Goal: Transaction & Acquisition: Purchase product/service

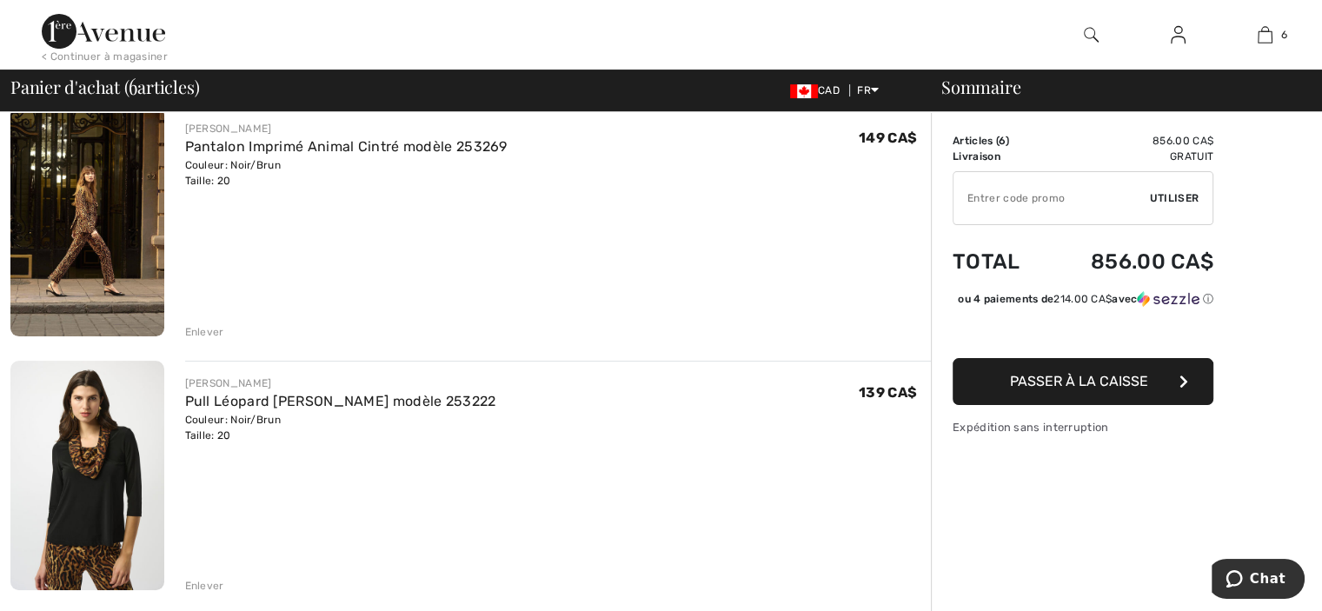
scroll to position [435, 0]
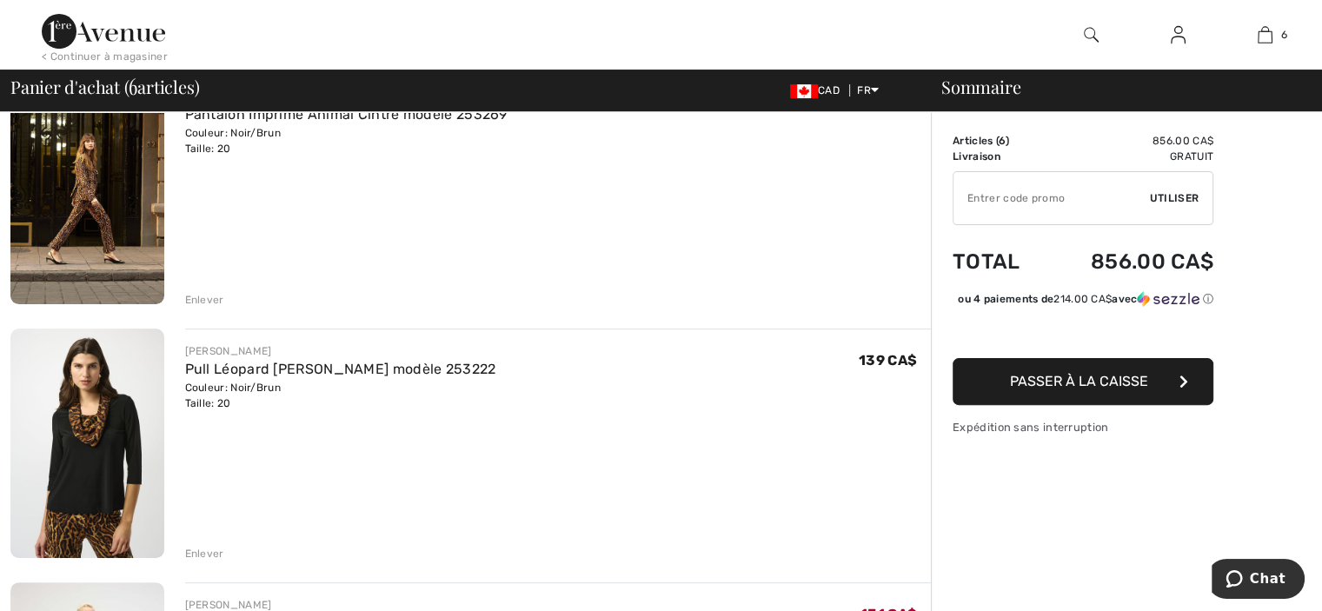
click at [201, 297] on div "Enlever" at bounding box center [204, 300] width 39 height 16
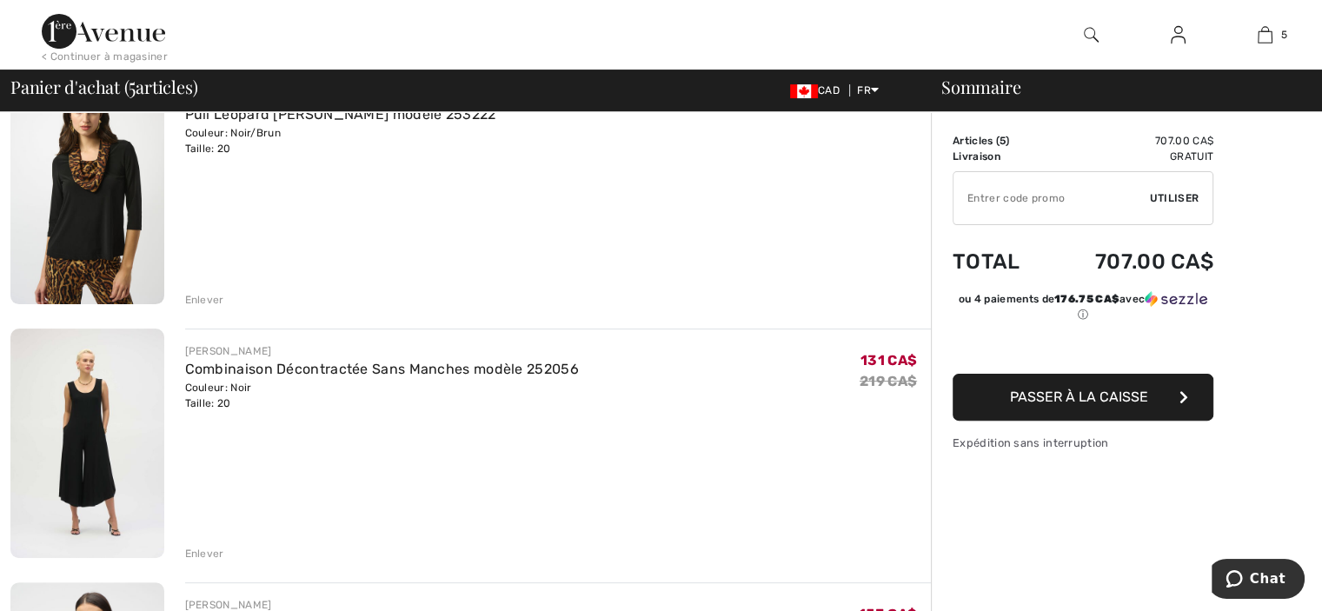
scroll to position [410, 0]
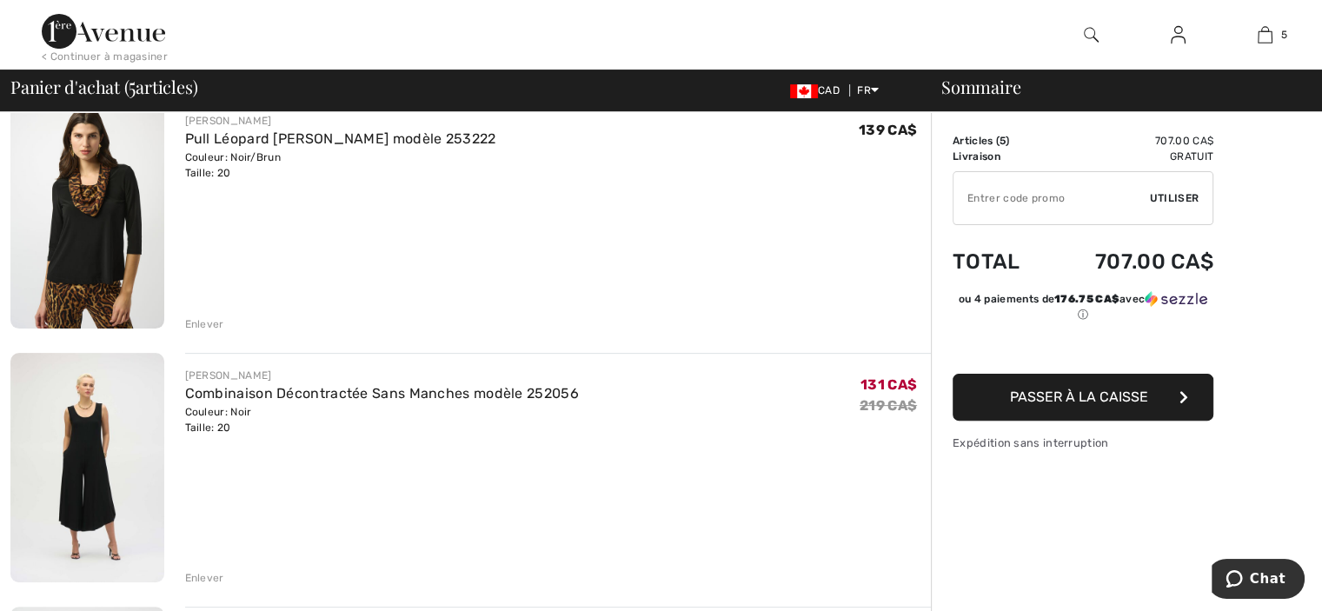
click at [203, 320] on div "Enlever" at bounding box center [204, 324] width 39 height 16
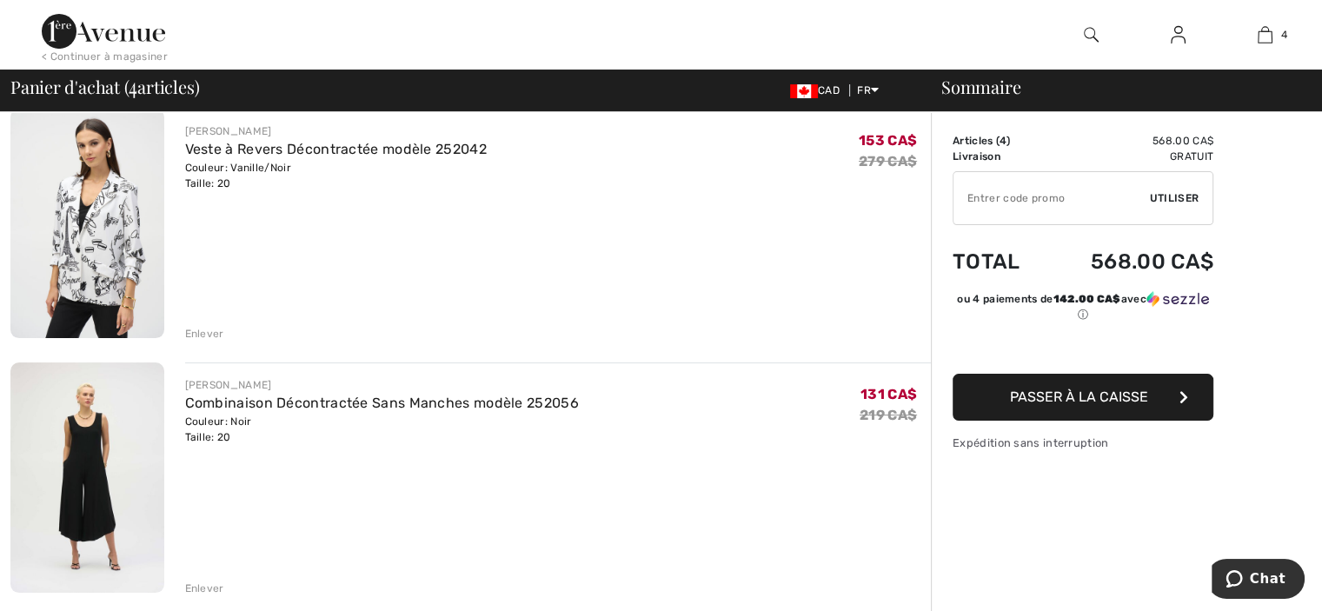
scroll to position [0, 0]
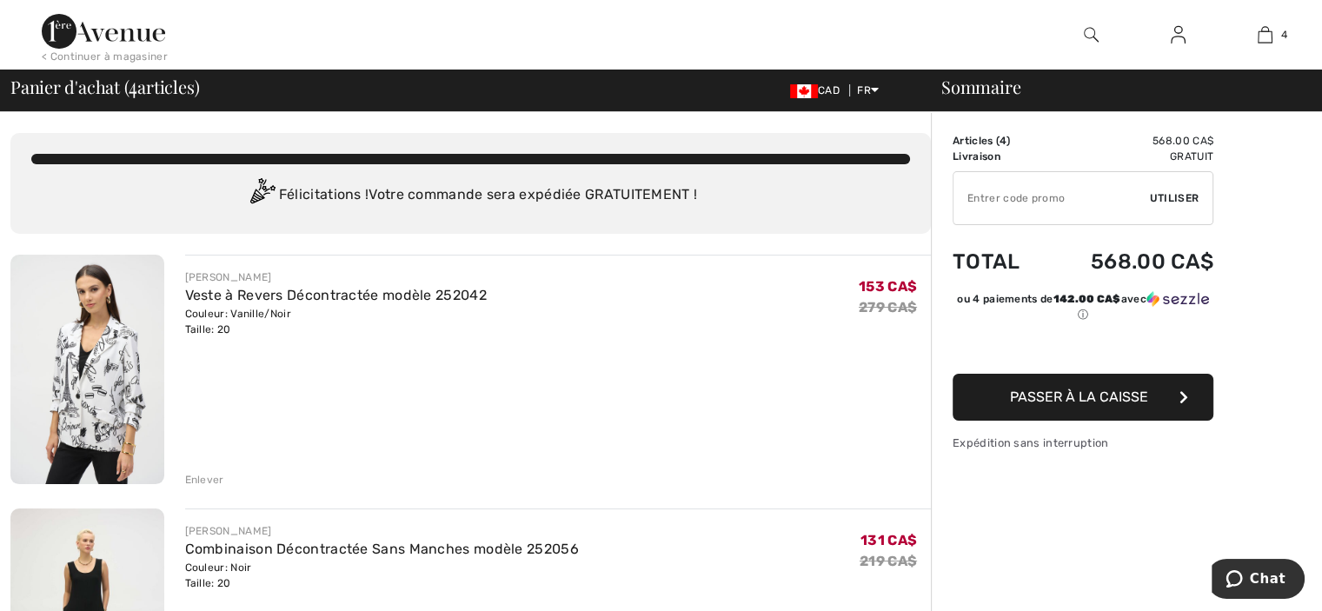
click at [1025, 200] on input "TEXT" at bounding box center [1052, 198] width 196 height 52
type input "EXTRA20"
drag, startPoint x: 1037, startPoint y: 203, endPoint x: 935, endPoint y: 206, distance: 101.7
click at [134, 37] on img at bounding box center [103, 31] width 123 height 35
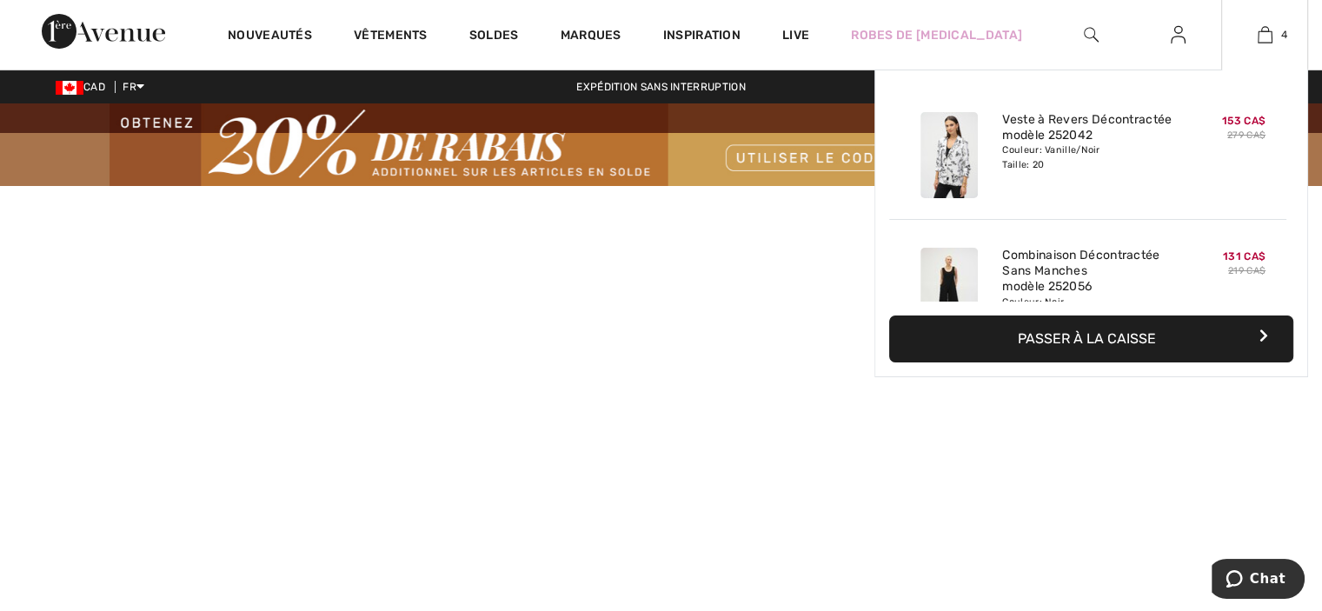
click at [1069, 341] on button "Passer à la caisse" at bounding box center [1091, 339] width 404 height 47
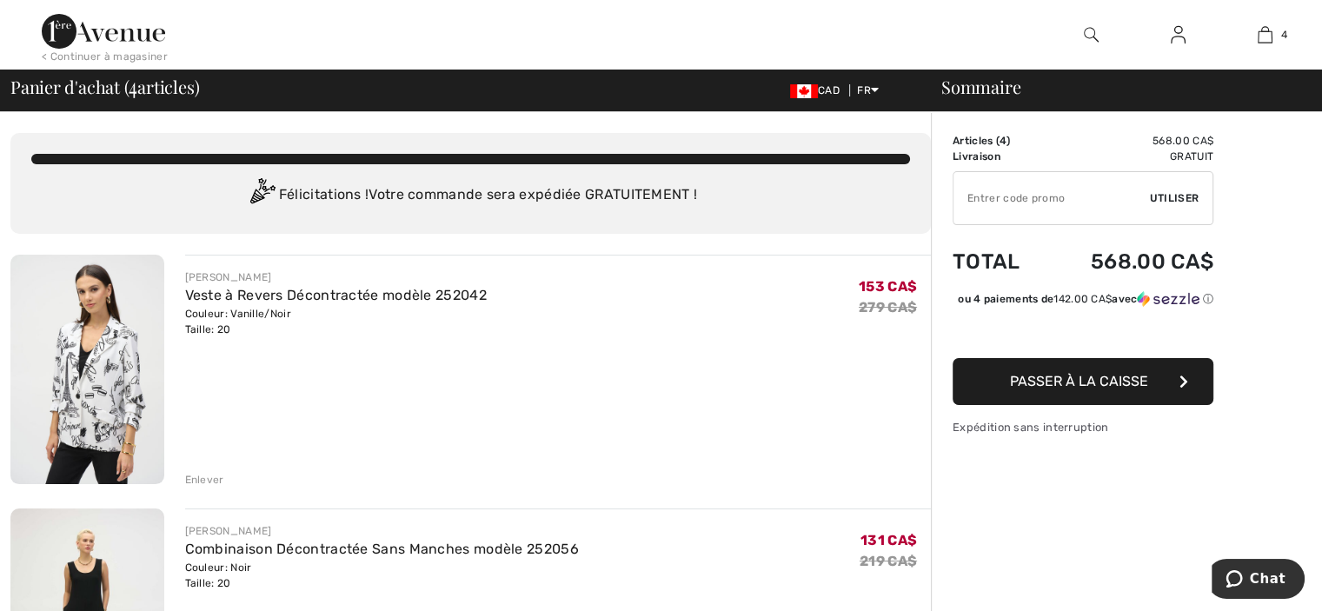
click at [984, 198] on input "TEXT" at bounding box center [1052, 198] width 196 height 52
type input "EXTRA20"
click at [1171, 195] on span "Utiliser" at bounding box center [1174, 198] width 49 height 16
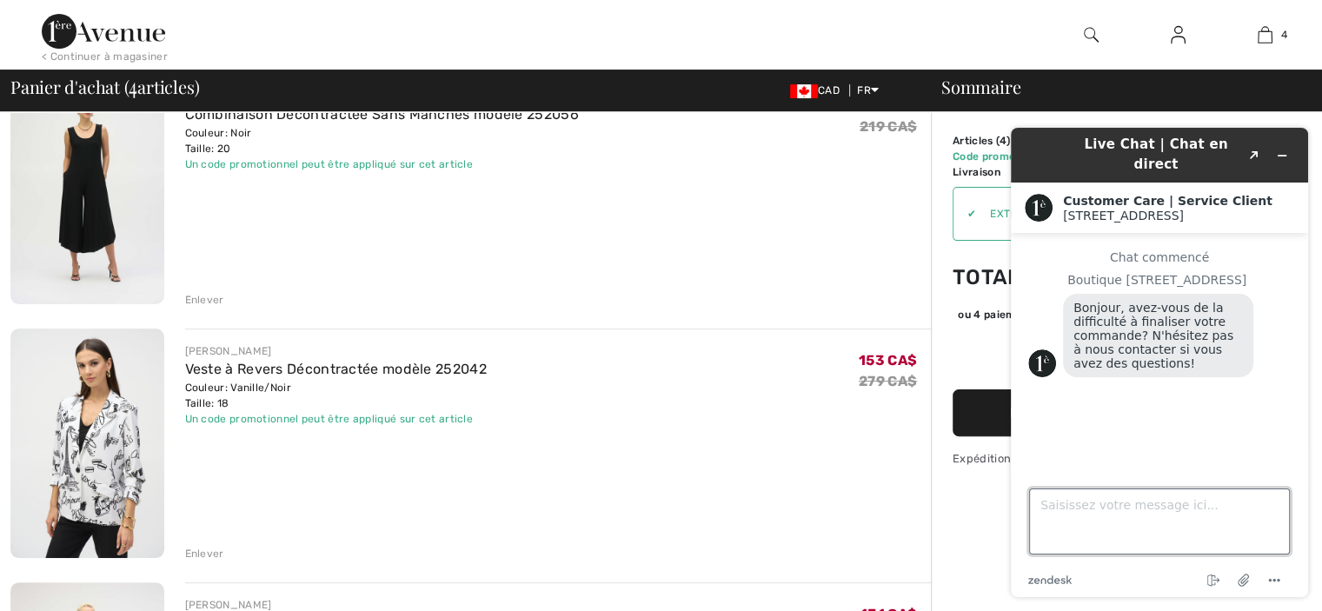
click at [1081, 511] on textarea "Saisissez votre message ici..." at bounding box center [1159, 522] width 261 height 66
paste textarea "Combinaison décontractée sans manches Modèle 252056 131 CA$ Veste à revers déco…"
type textarea "Combinaison décontractée sans manches Modèle 252056 131 CA$ Veste à revers déco…"
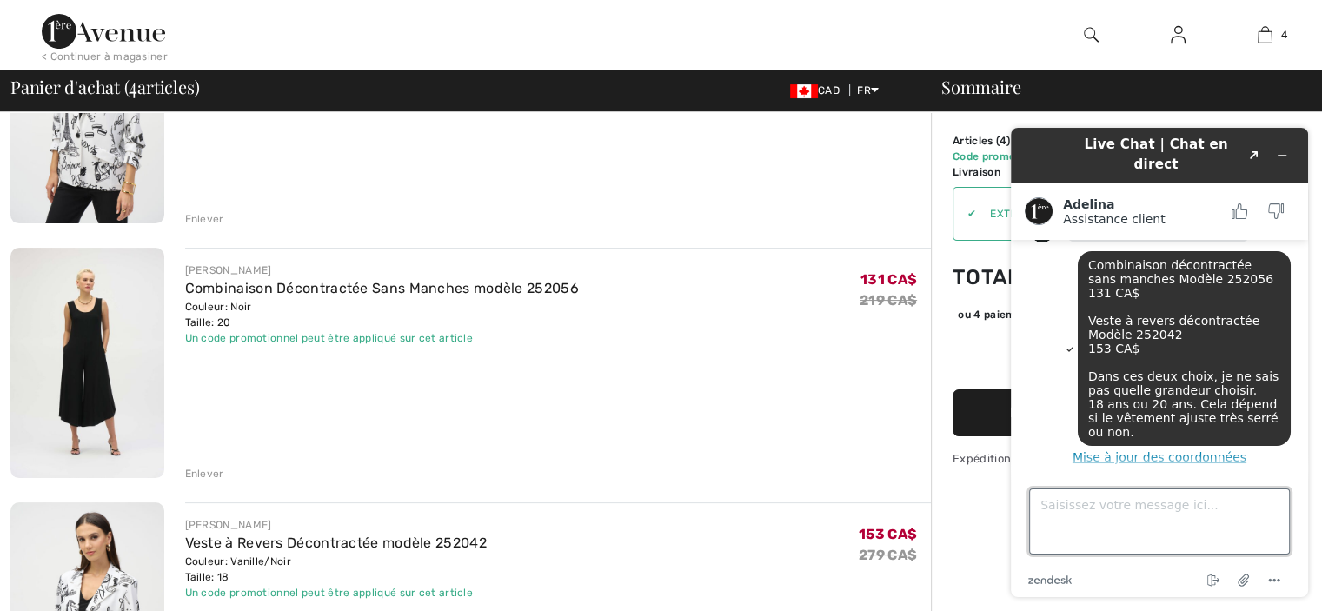
scroll to position [216, 0]
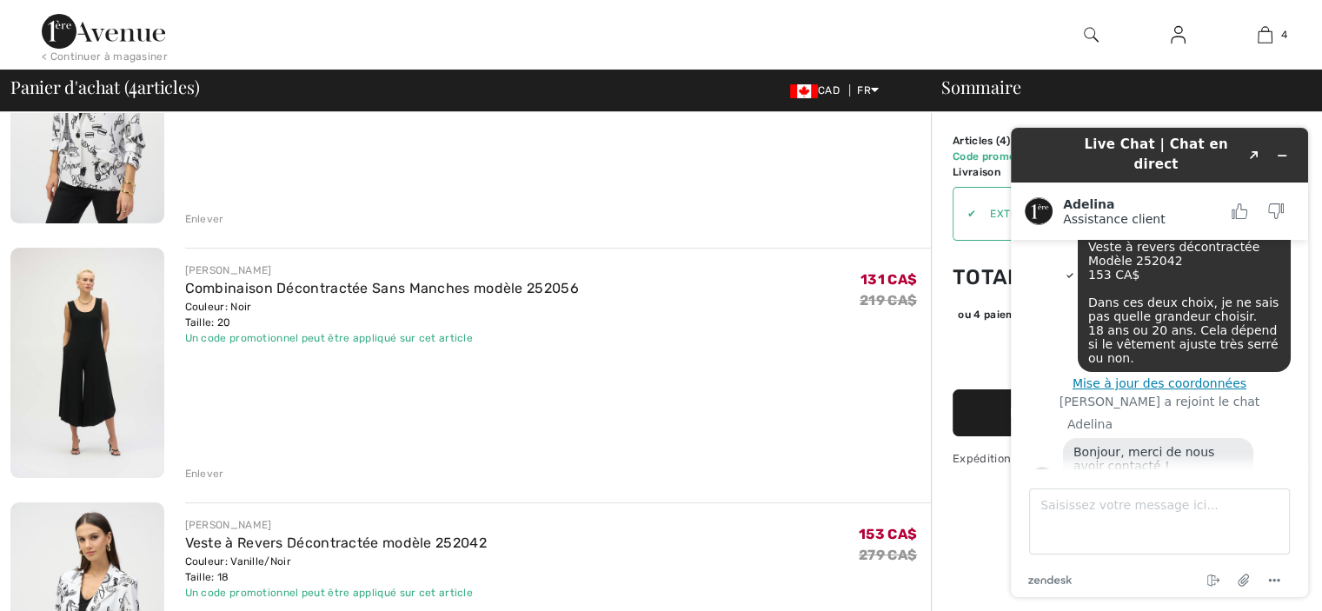
click at [1157, 473] on button "Afficher l’original" at bounding box center [1129, 480] width 103 height 15
click at [1138, 459] on button "Afficher la traduction" at bounding box center [1161, 466] width 129 height 15
click at [1054, 508] on textarea "Saisissez votre message ici..." at bounding box center [1159, 522] width 261 height 66
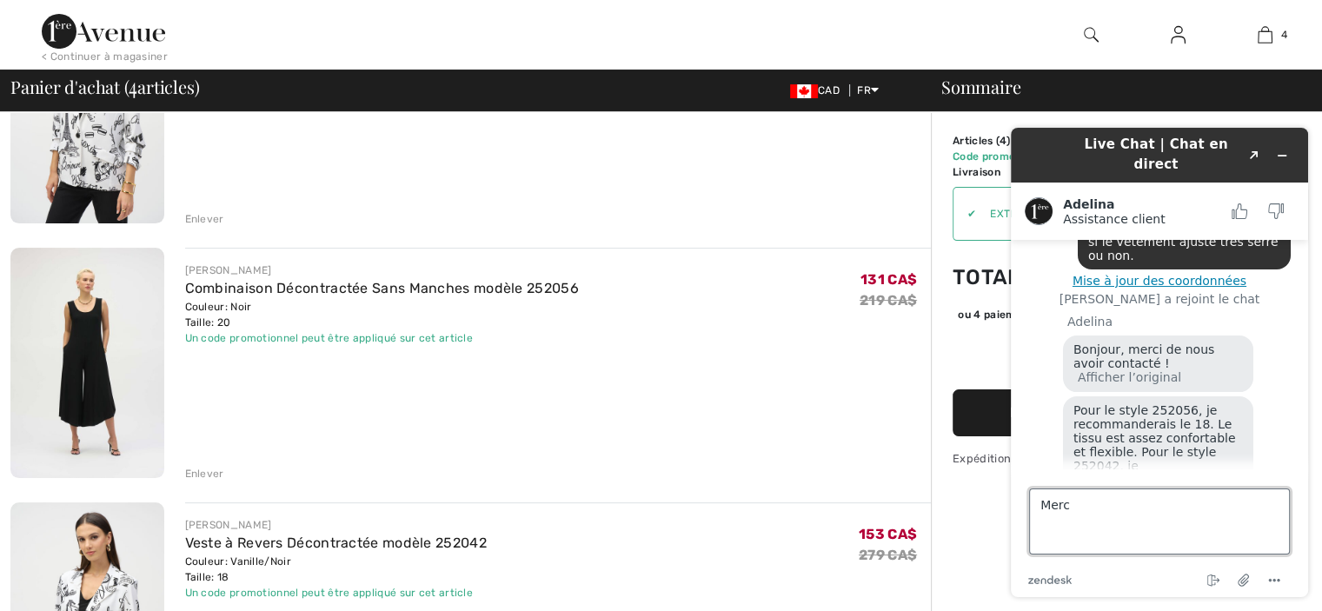
type textarea "Merci"
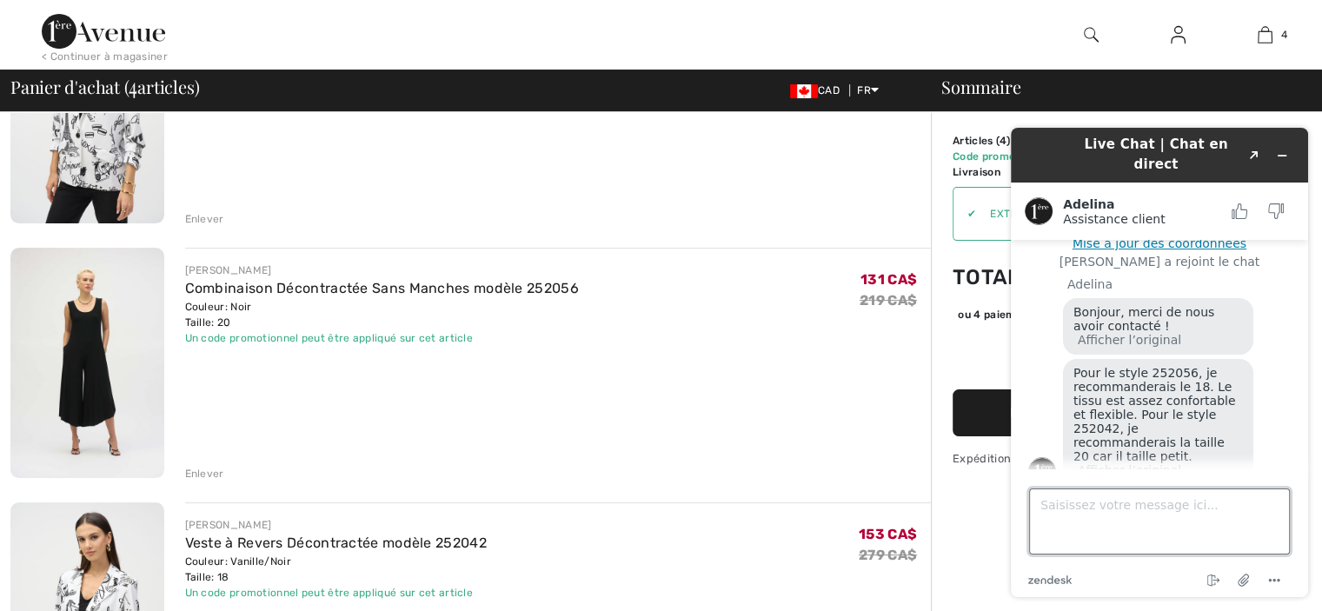
scroll to position [355, 0]
click at [1280, 150] on icon "Réduire le widget" at bounding box center [1282, 156] width 12 height 12
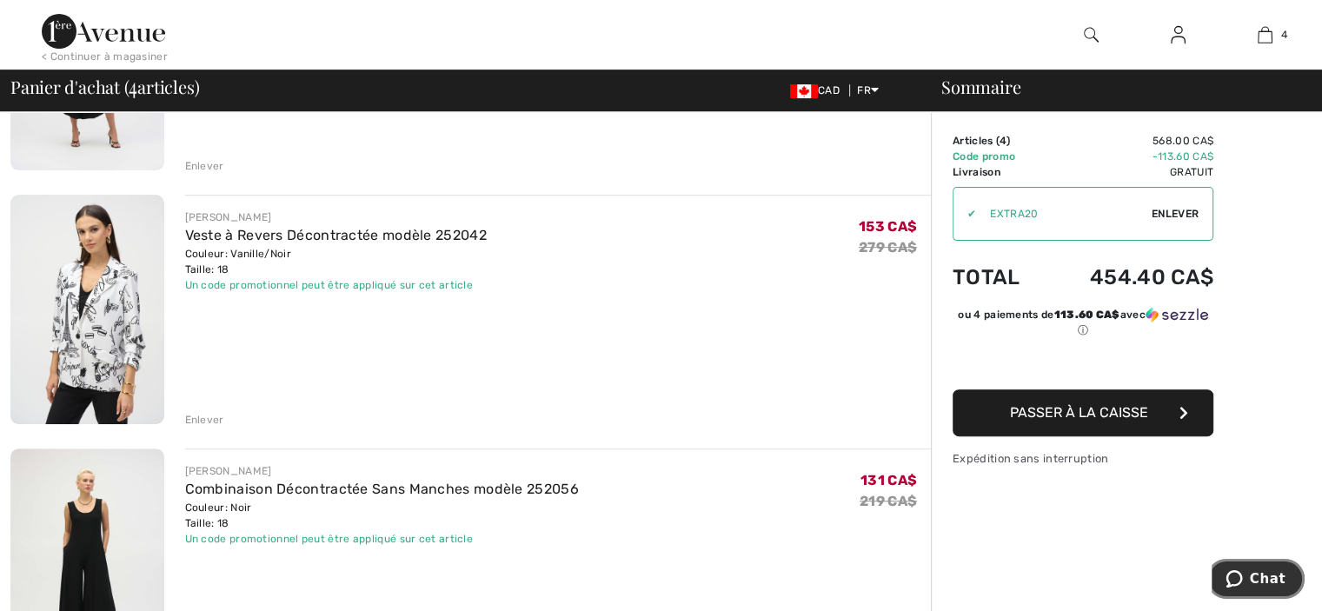
scroll to position [608, 0]
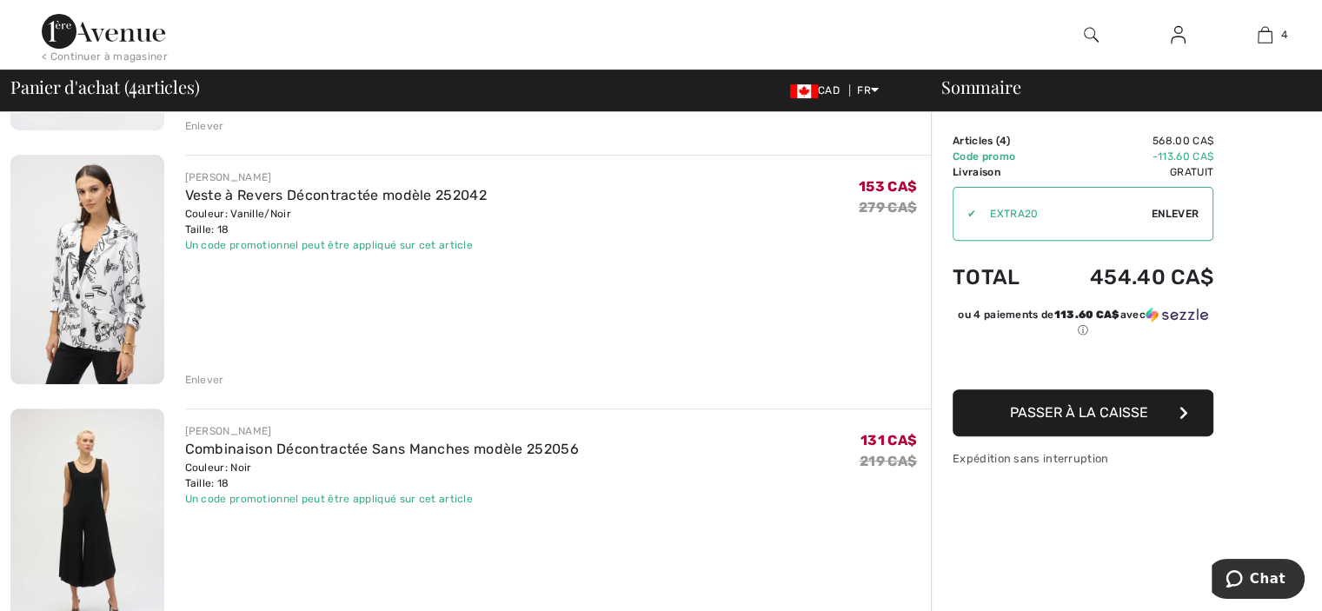
click at [196, 378] on div "Enlever" at bounding box center [204, 380] width 39 height 16
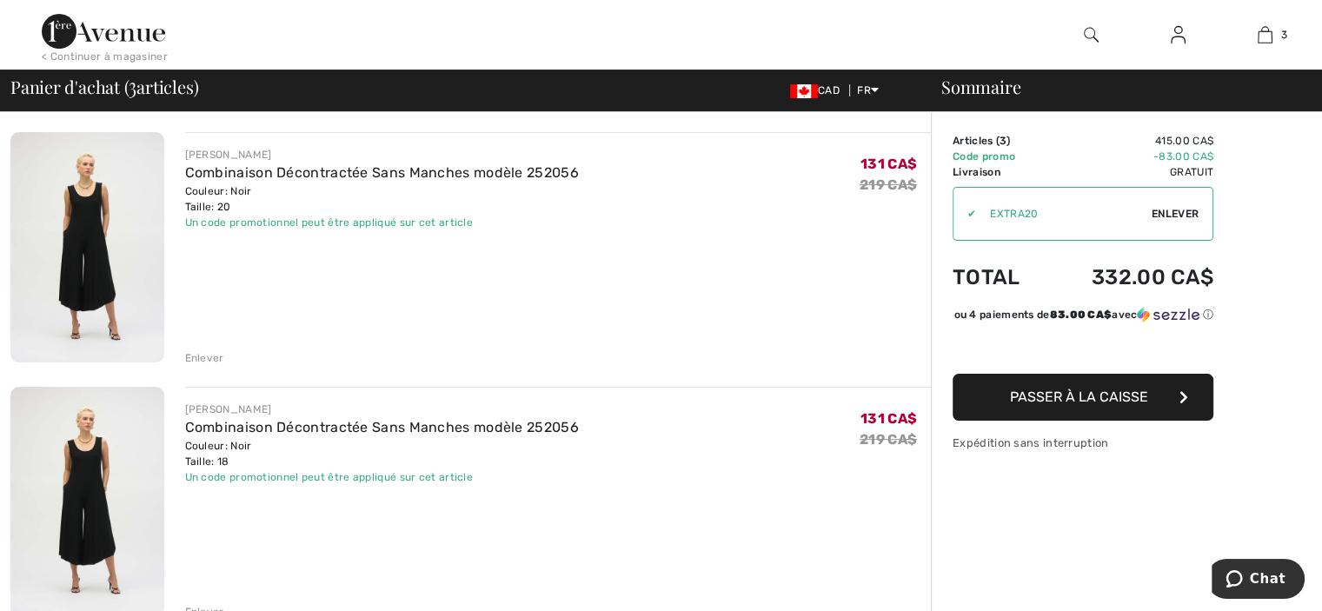
scroll to position [348, 0]
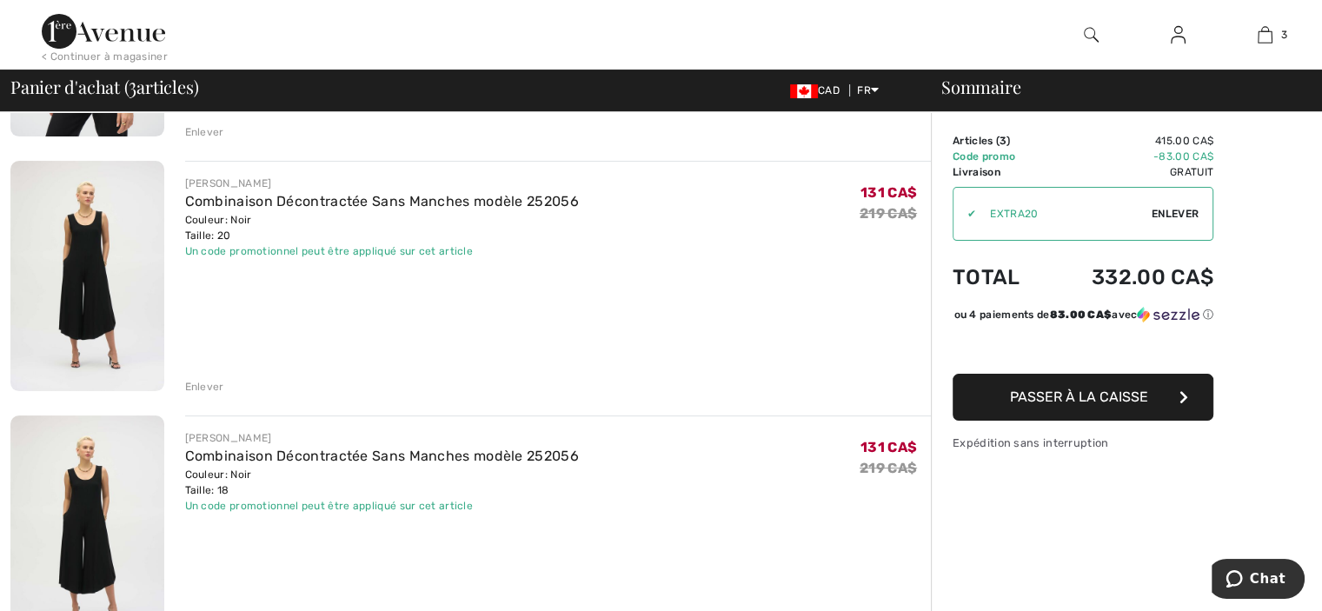
click at [203, 386] on div "Enlever" at bounding box center [204, 387] width 39 height 16
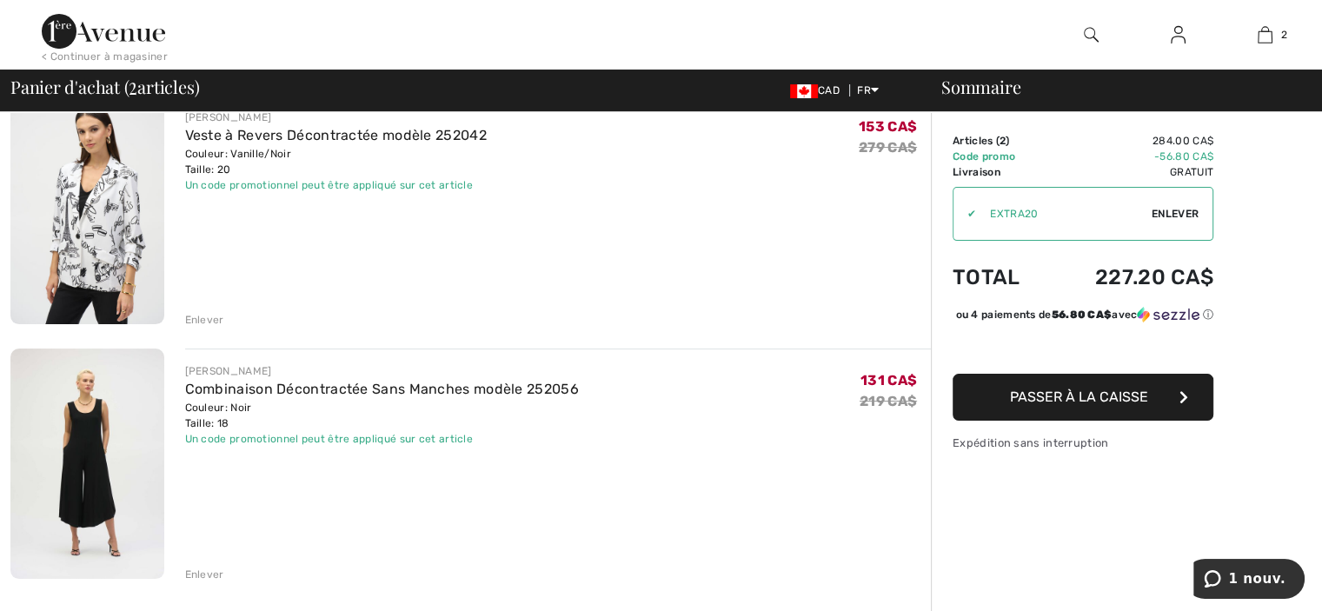
scroll to position [87, 0]
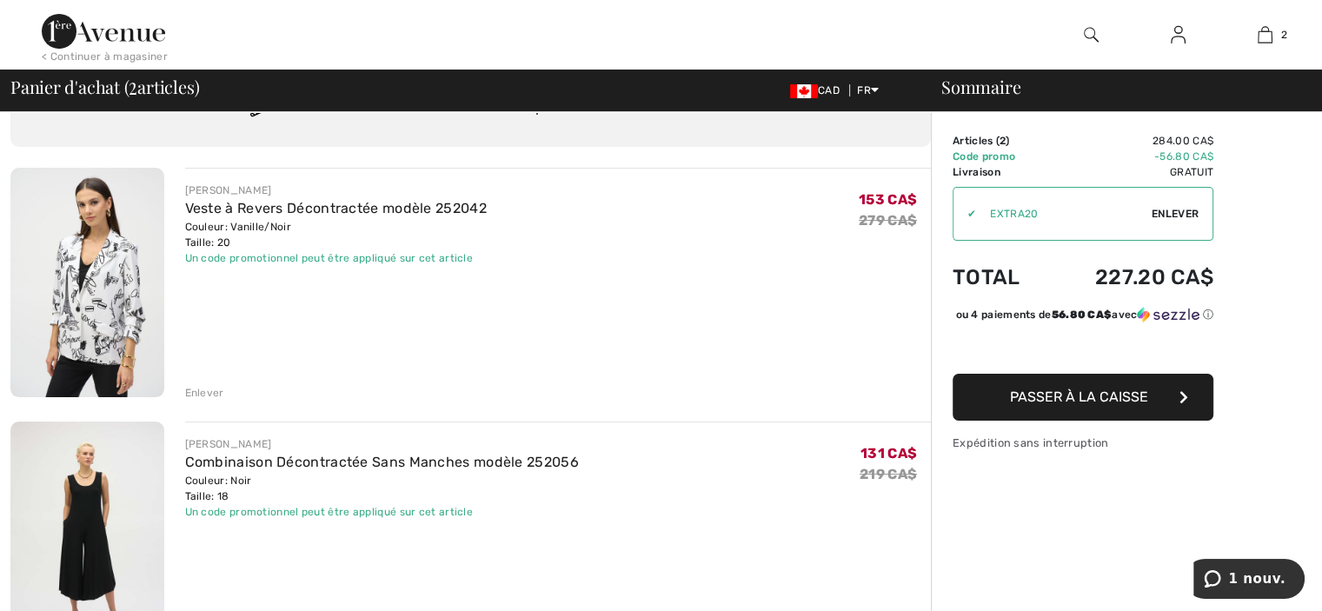
click at [1081, 405] on span "Passer à la caisse" at bounding box center [1079, 397] width 138 height 17
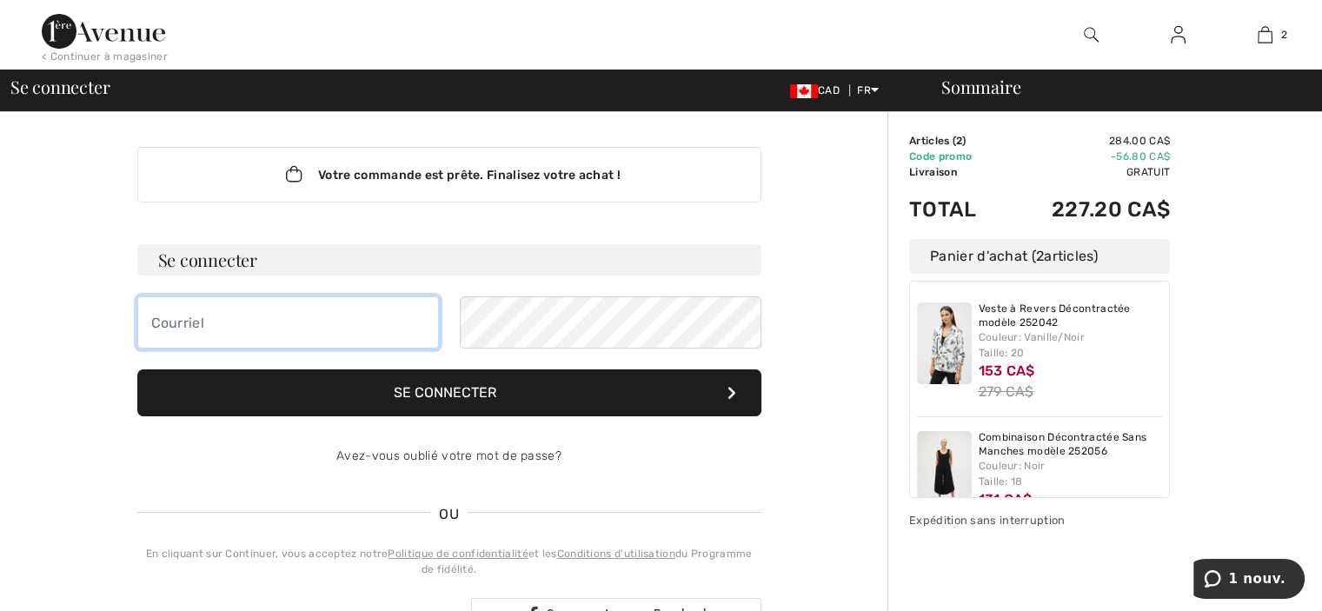
click at [190, 318] on input "email" at bounding box center [288, 322] width 302 height 52
type input "[PERSON_NAME][EMAIL_ADDRESS][PERSON_NAME][DOMAIN_NAME]"
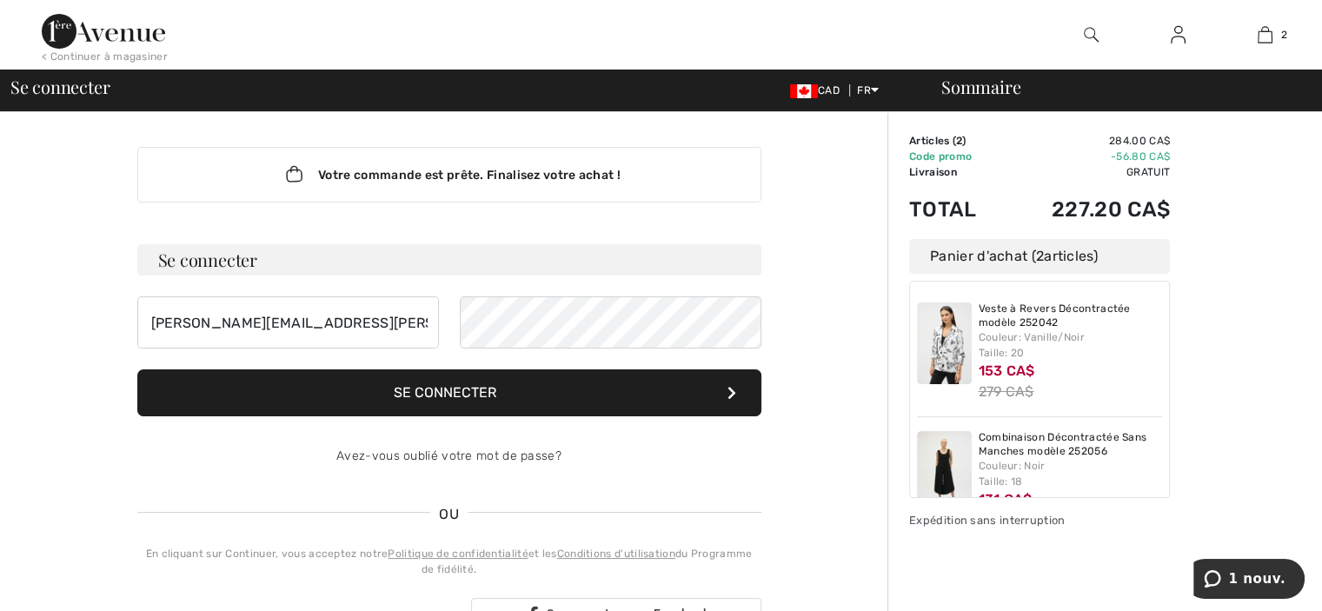
click at [405, 392] on button "Se connecter" at bounding box center [449, 392] width 624 height 47
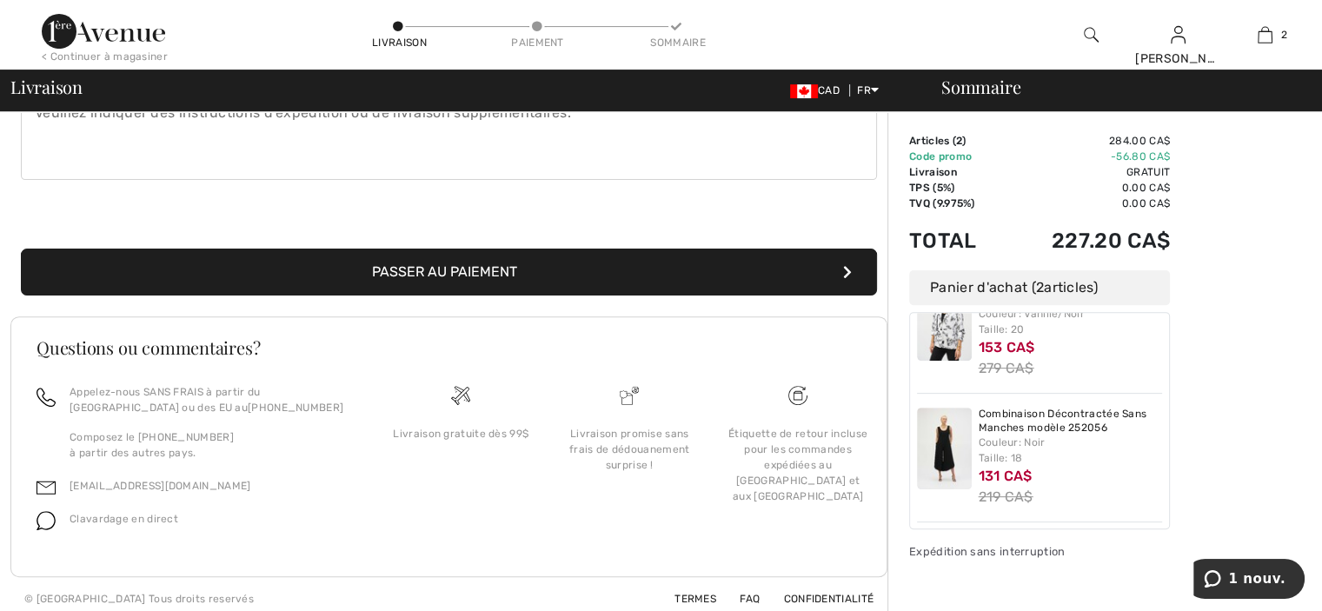
scroll to position [535, 0]
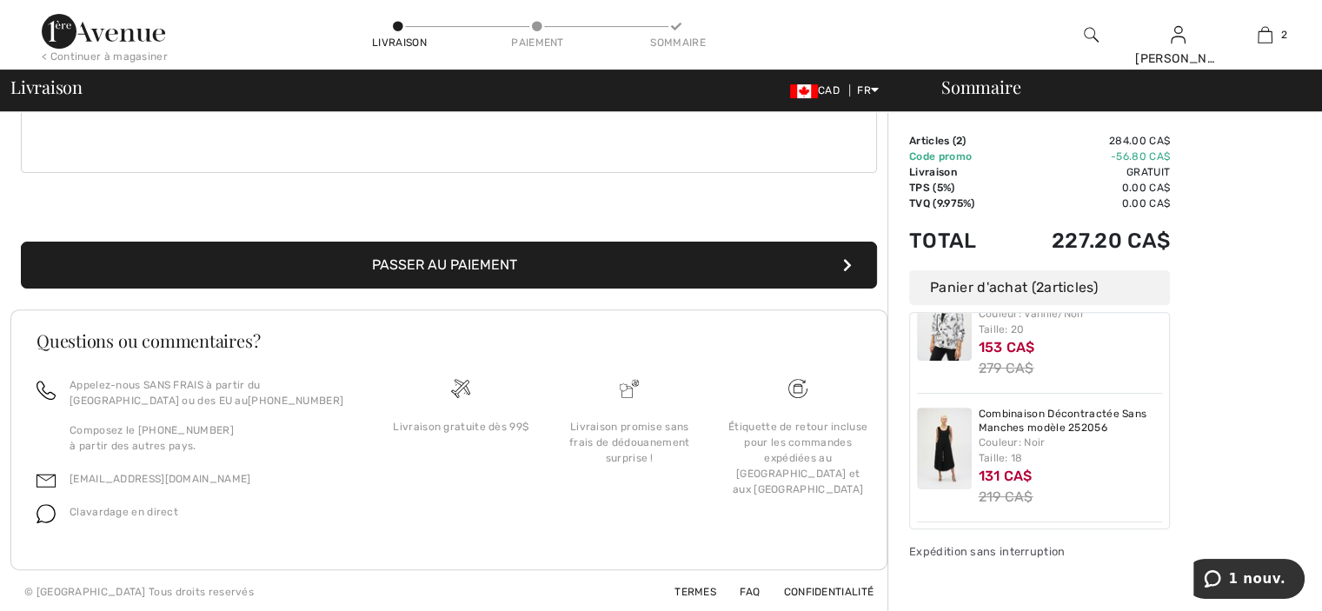
click at [472, 261] on button "Passer au paiement" at bounding box center [449, 265] width 856 height 47
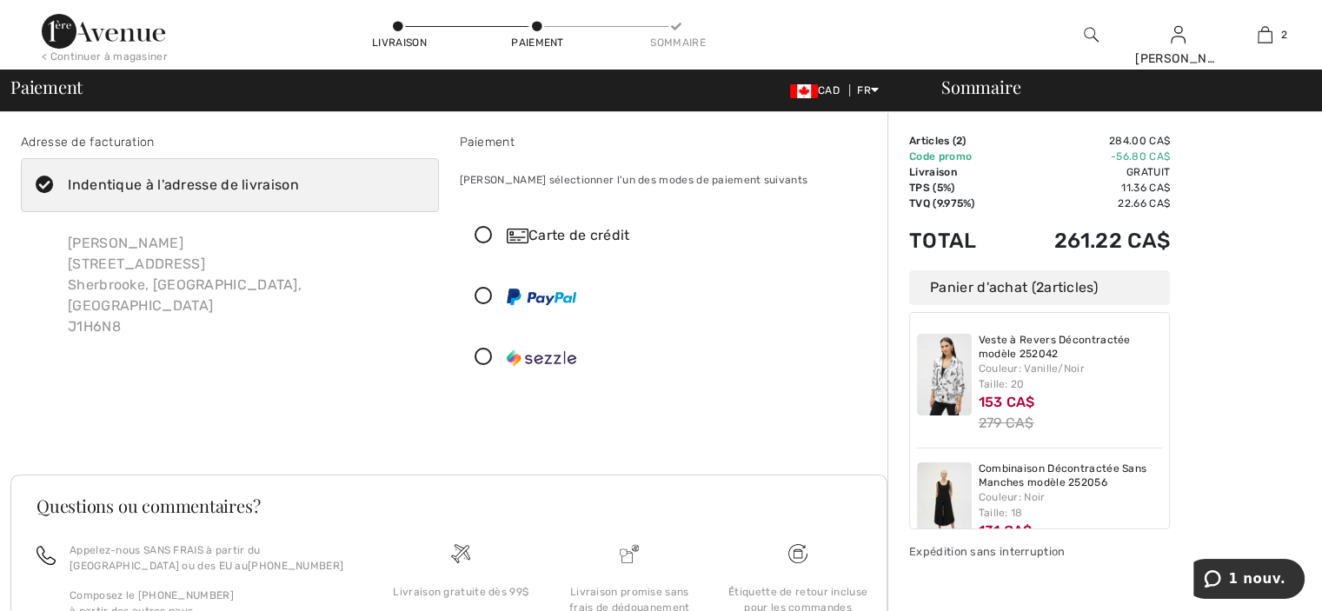
click at [480, 233] on icon at bounding box center [484, 236] width 46 height 18
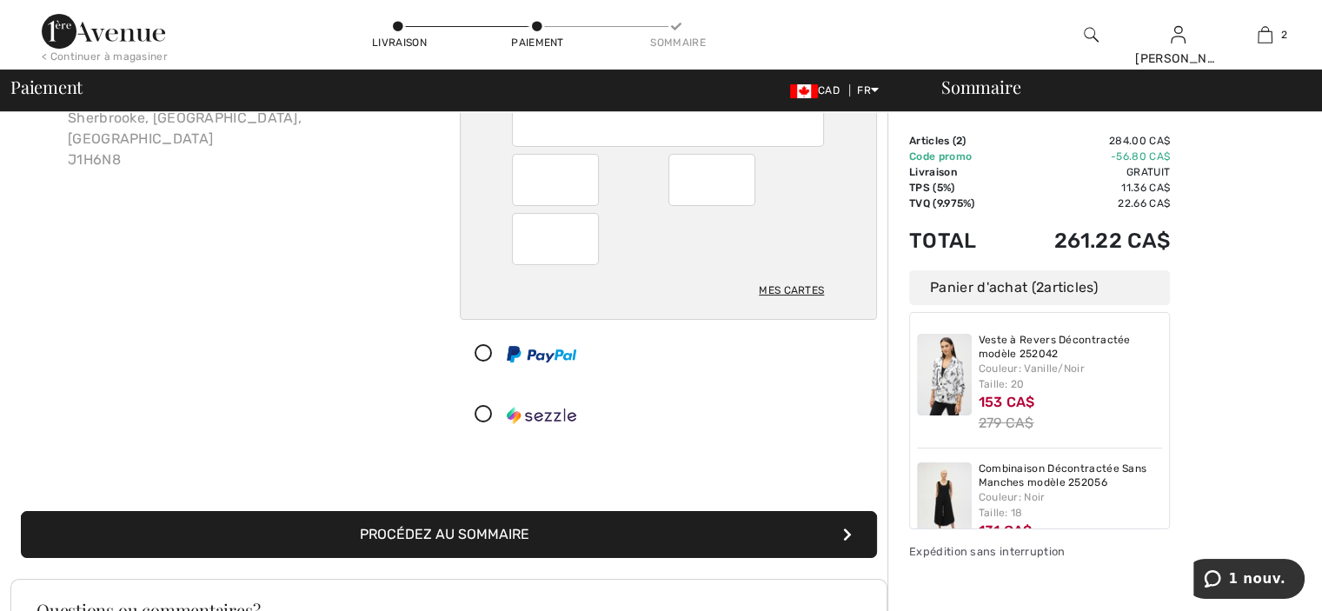
scroll to position [261, 0]
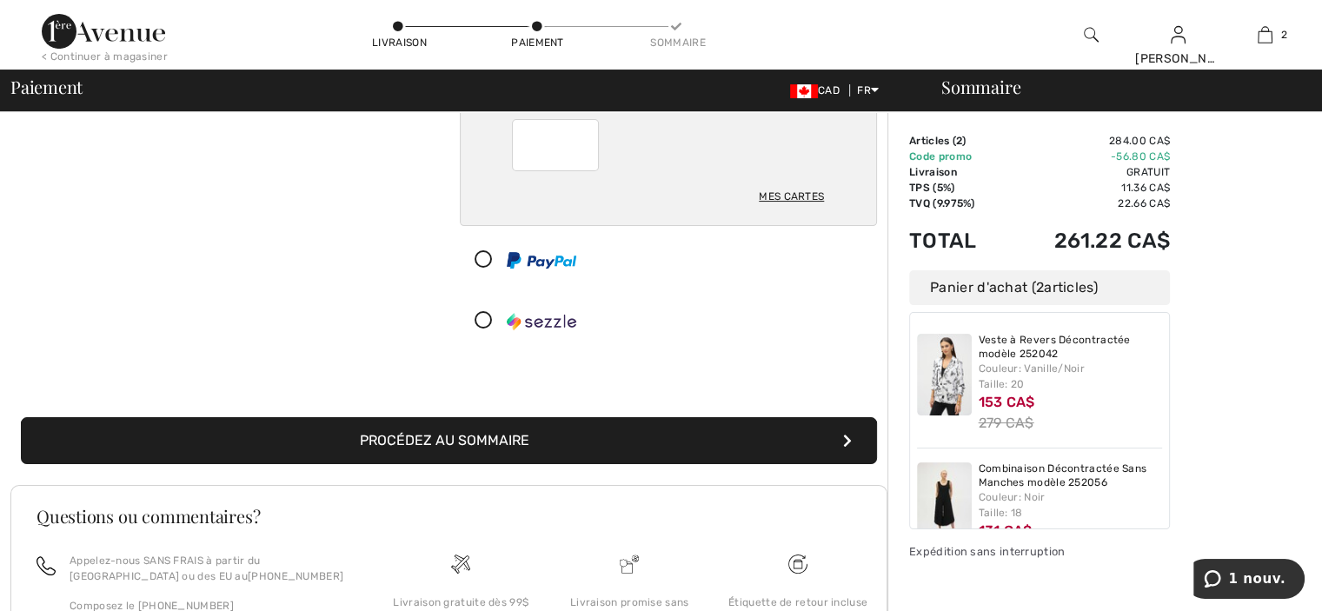
click at [436, 437] on button "Procédez au sommaire" at bounding box center [449, 440] width 856 height 47
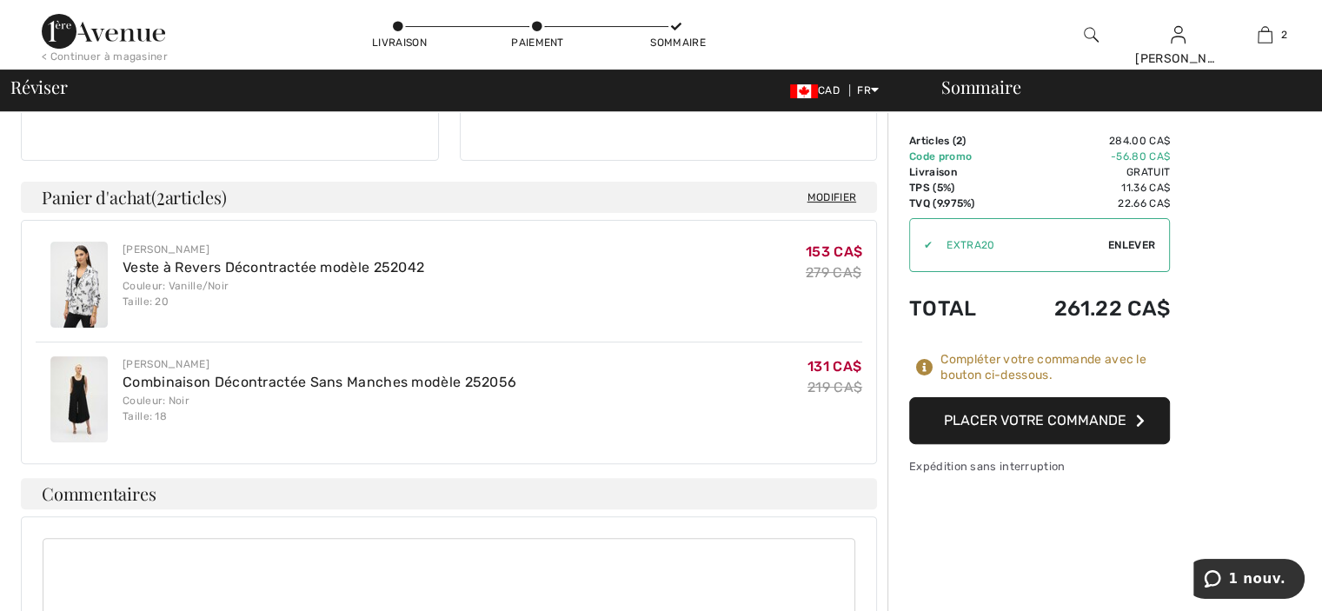
scroll to position [522, 0]
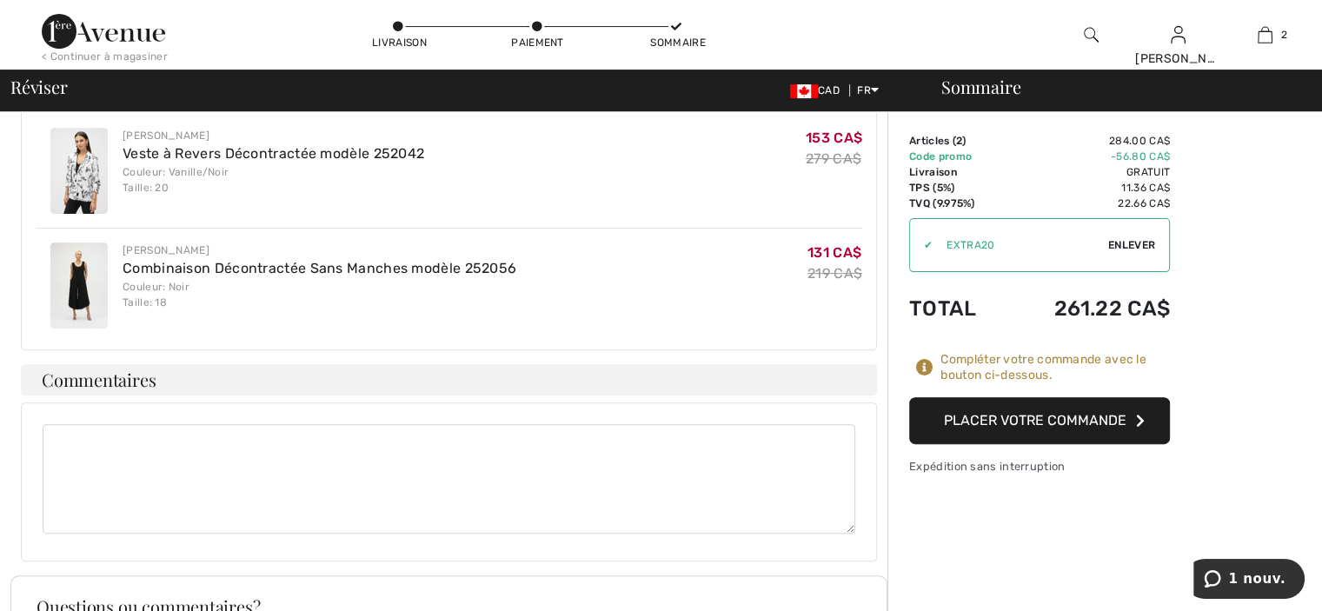
click at [1033, 419] on button "Placer votre commande" at bounding box center [1039, 420] width 261 height 47
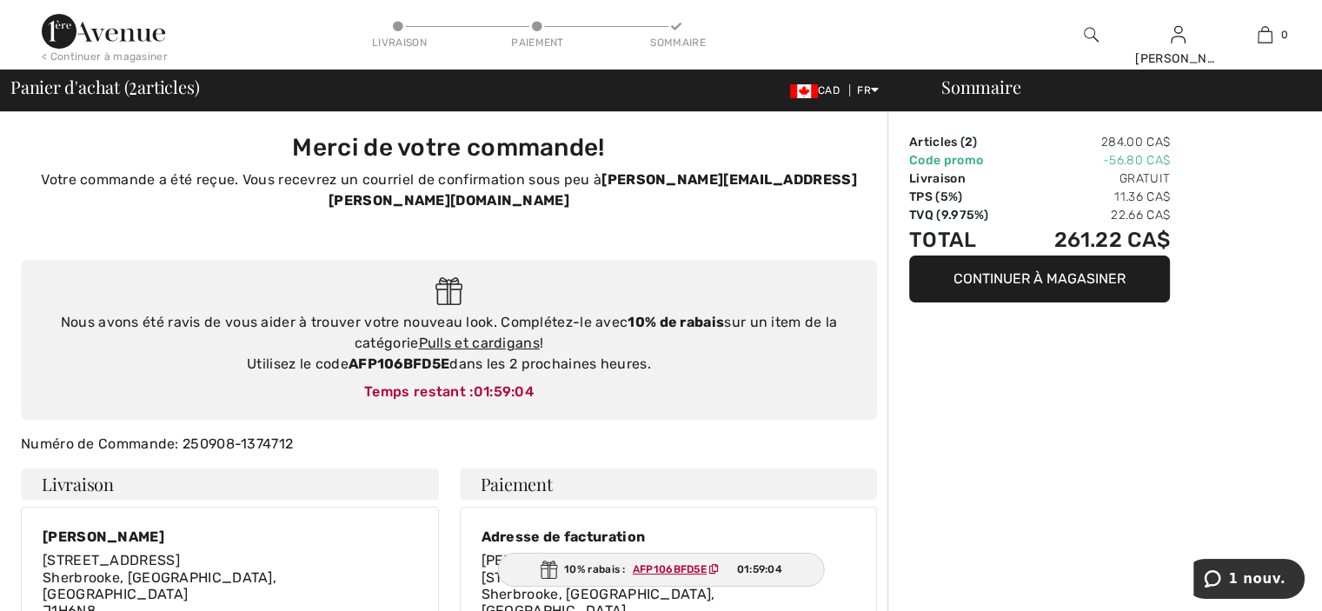
type input "Carole Arsenault"
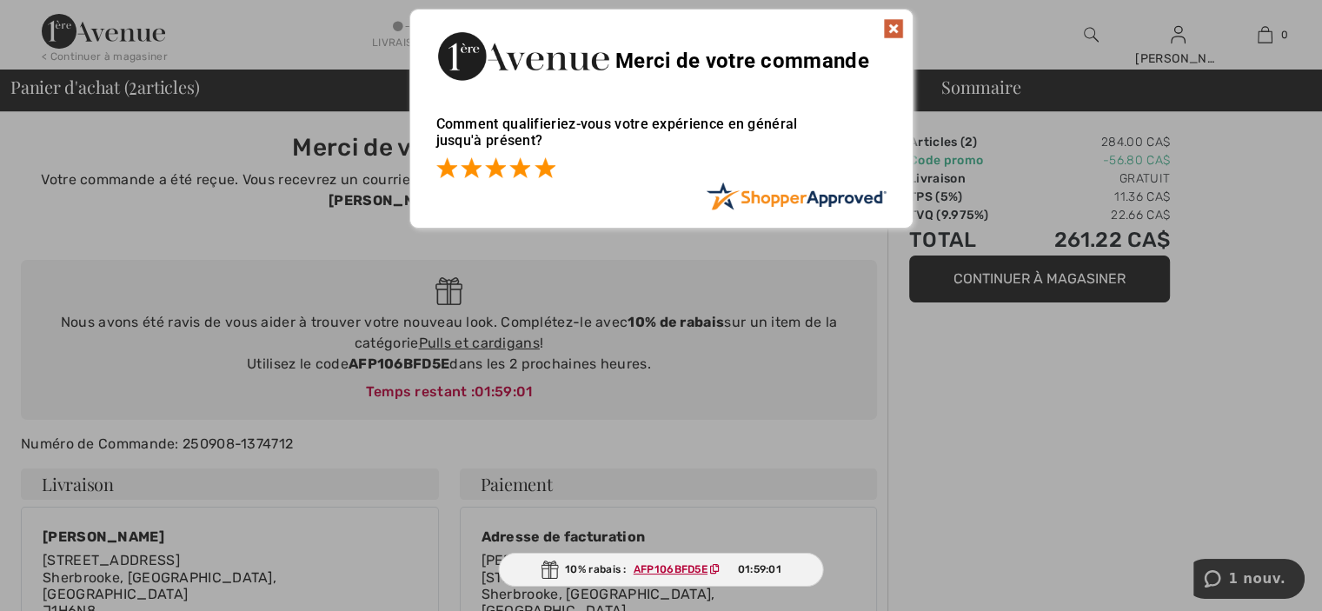
click at [546, 167] on span at bounding box center [545, 167] width 21 height 21
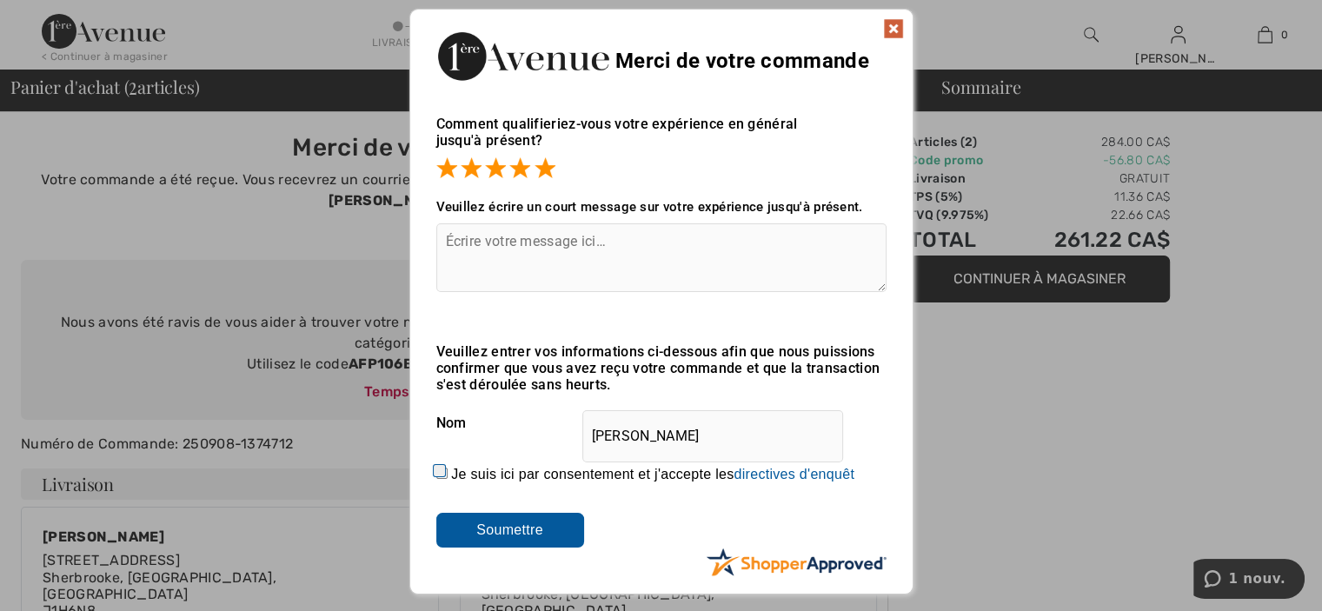
click at [442, 476] on input "Je suis ici par consentement et j'accepte les En soumettant une évaluation, vou…" at bounding box center [441, 473] width 11 height 11
click at [442, 475] on input "Je suis ici par consentement et j'accepte les En soumettant une évaluation, vou…" at bounding box center [441, 473] width 11 height 11
click at [504, 529] on input "Soumettre" at bounding box center [510, 530] width 148 height 35
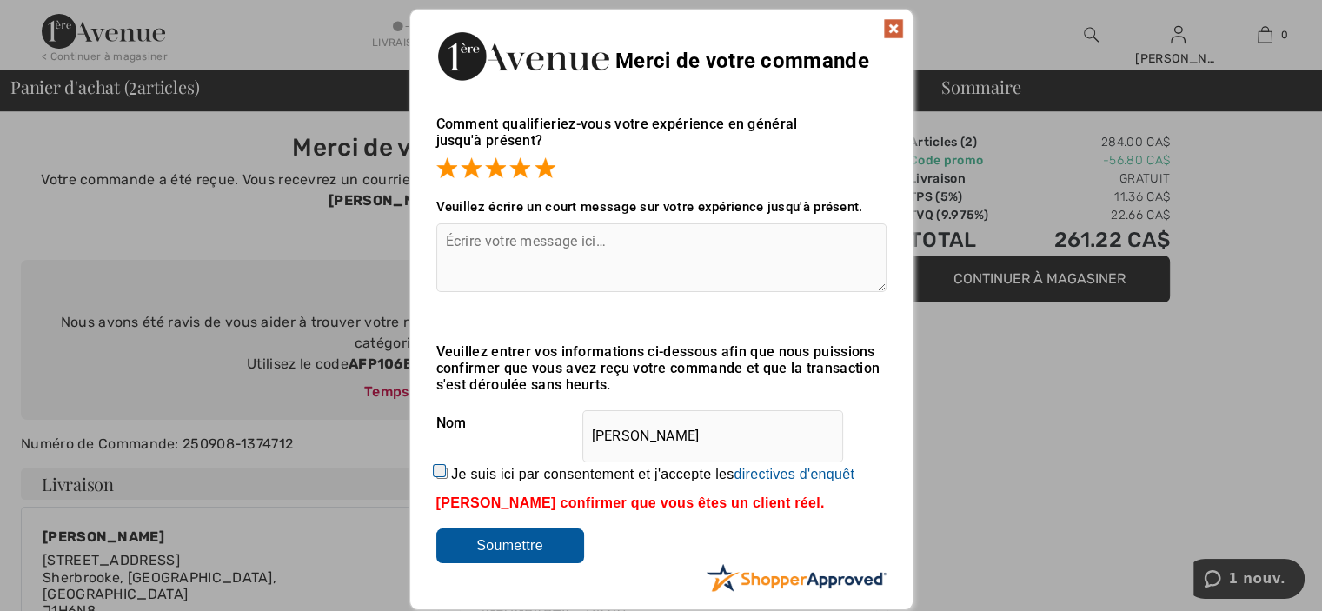
click at [438, 468] on input "Je suis ici par consentement et j'accepte les En soumettant une évaluation, vou…" at bounding box center [441, 473] width 11 height 11
checkbox input "true"
click at [509, 550] on input "Soumettre" at bounding box center [510, 546] width 148 height 35
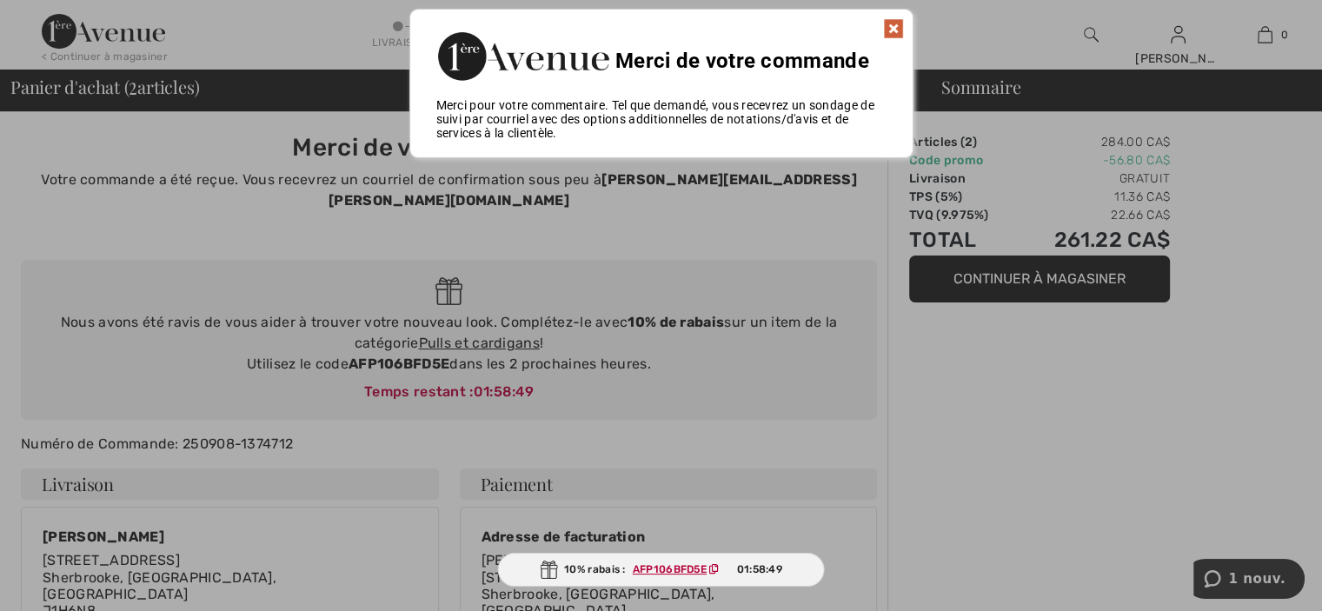
click at [894, 22] on img at bounding box center [893, 28] width 21 height 21
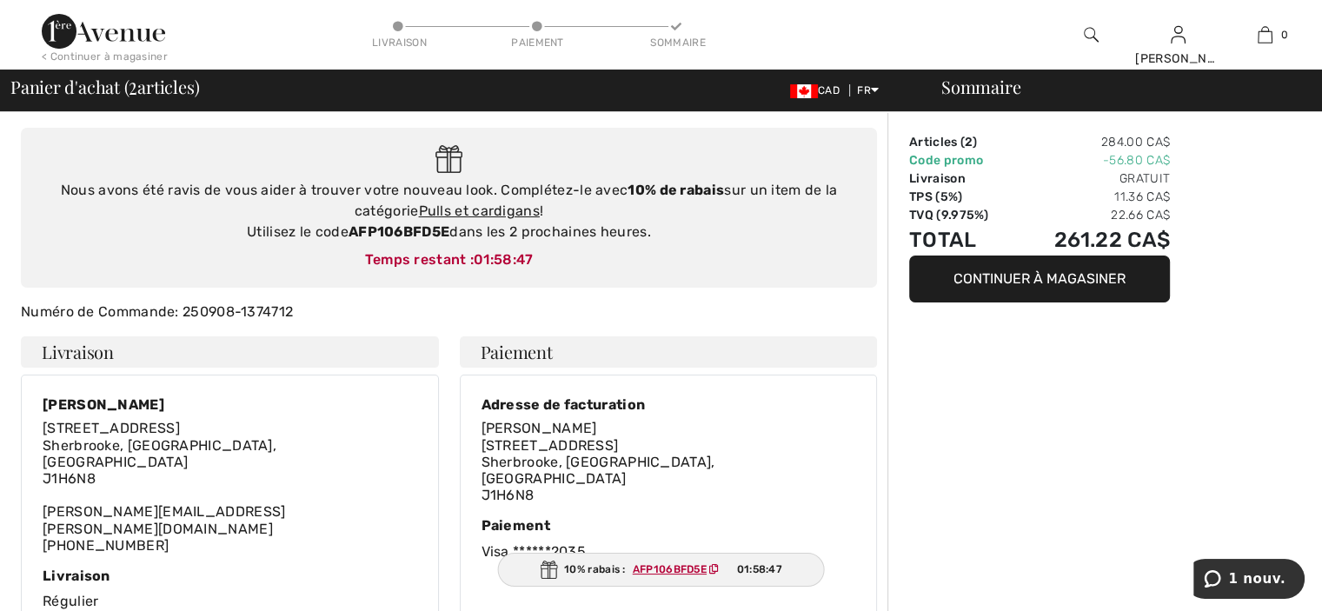
scroll to position [174, 0]
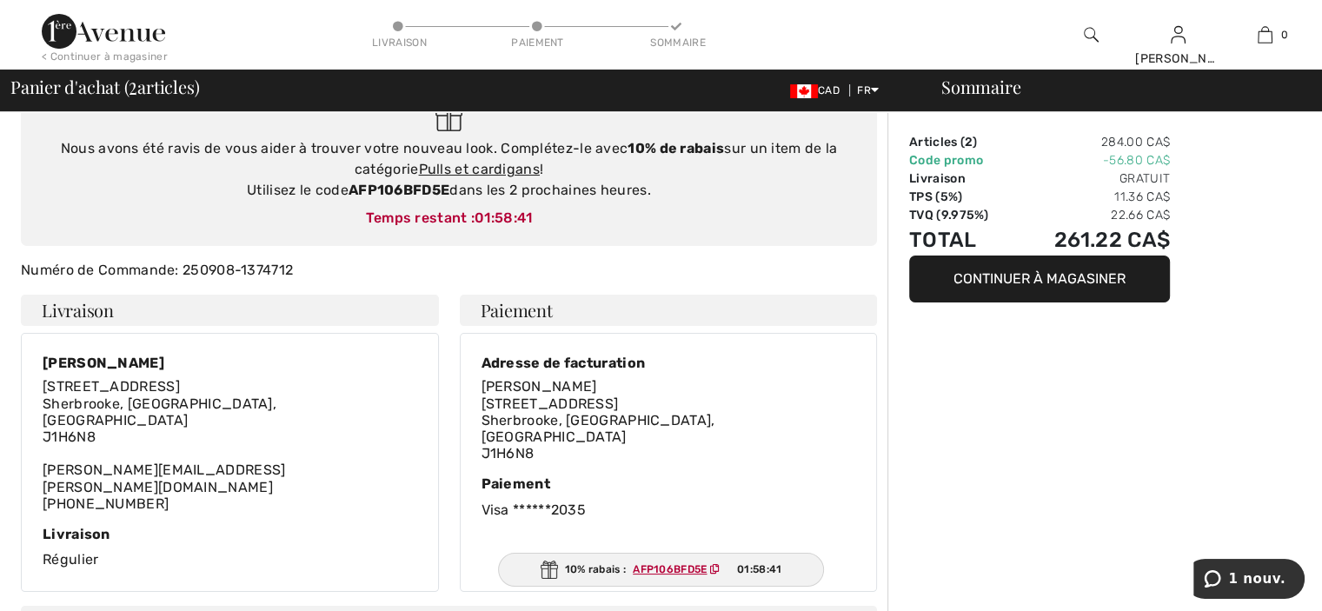
click at [1026, 469] on div "Sommaire Articles ( 2 ) 284.00 CA$ Code promo -56.80 CA$ Livraison Gratuit TPS …" at bounding box center [1105, 571] width 435 height 1267
click at [682, 566] on ins "AFP106BFD5E" at bounding box center [670, 569] width 74 height 12
click at [584, 569] on div "10% rabais : AFP106BFD5E 01:58:34" at bounding box center [660, 570] width 329 height 34
click at [663, 568] on ins "AFP106BFD5E" at bounding box center [669, 569] width 74 height 12
click at [925, 524] on div "Sommaire Articles ( 2 ) 284.00 CA$ Code promo -56.80 CA$ Livraison Gratuit TPS …" at bounding box center [1105, 571] width 435 height 1267
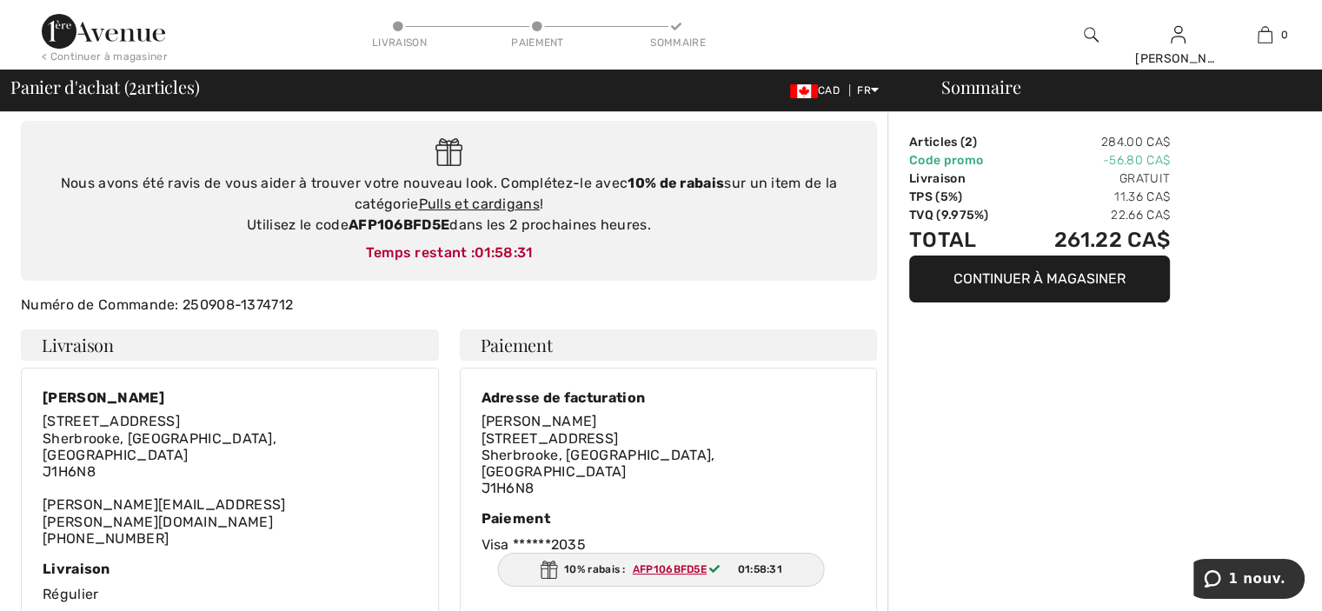
scroll to position [87, 0]
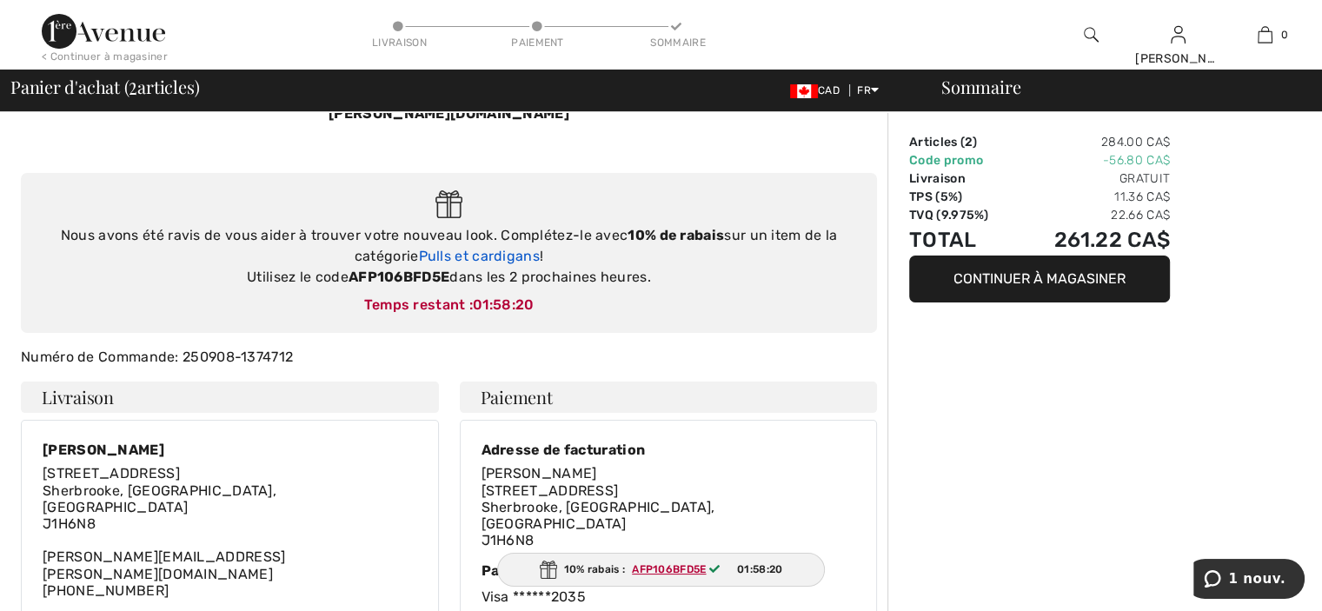
click at [491, 248] on link "Pulls et cardigans" at bounding box center [478, 256] width 121 height 17
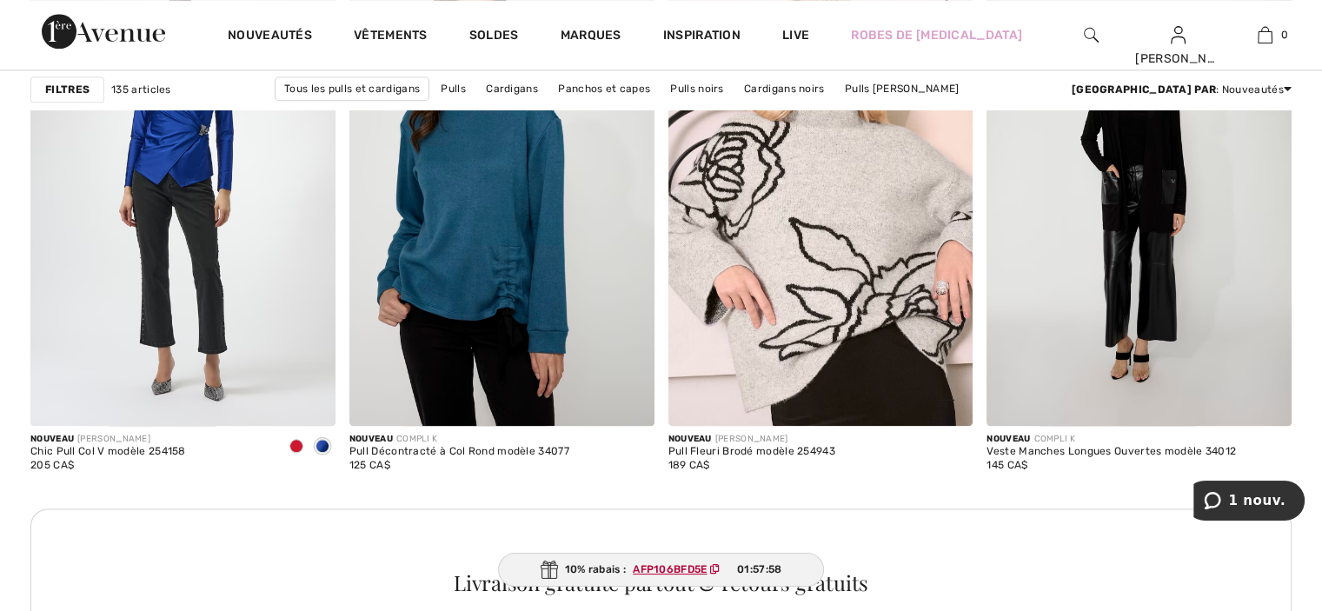
scroll to position [1912, 0]
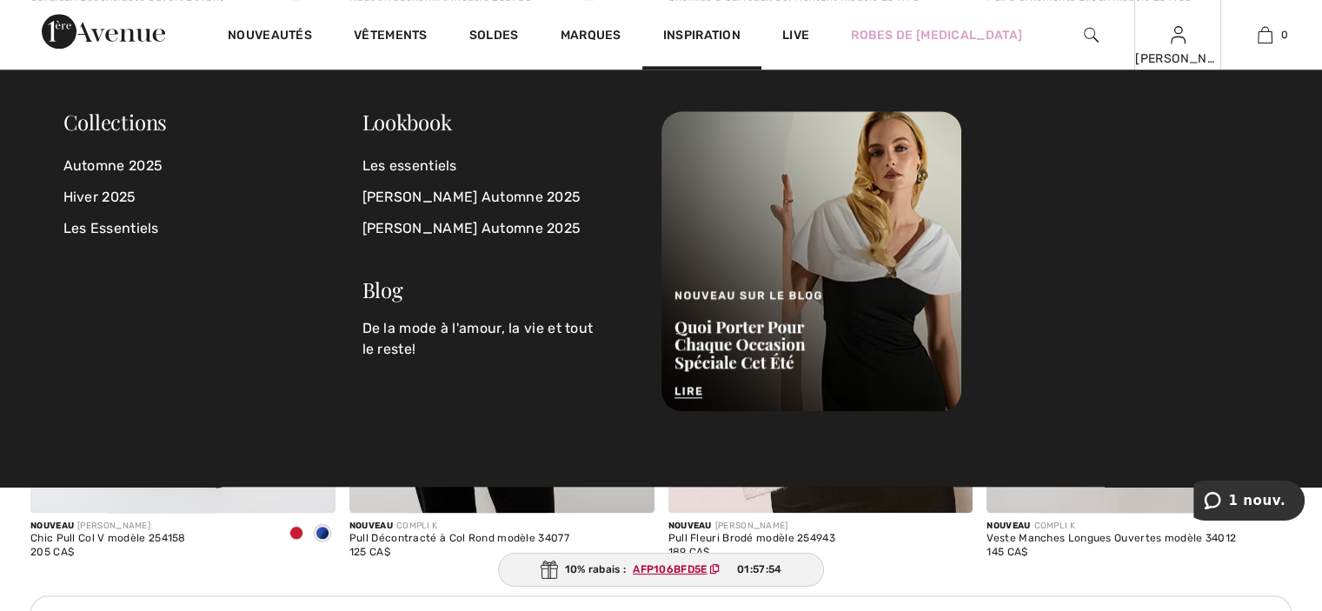
click at [1171, 43] on img at bounding box center [1178, 34] width 15 height 21
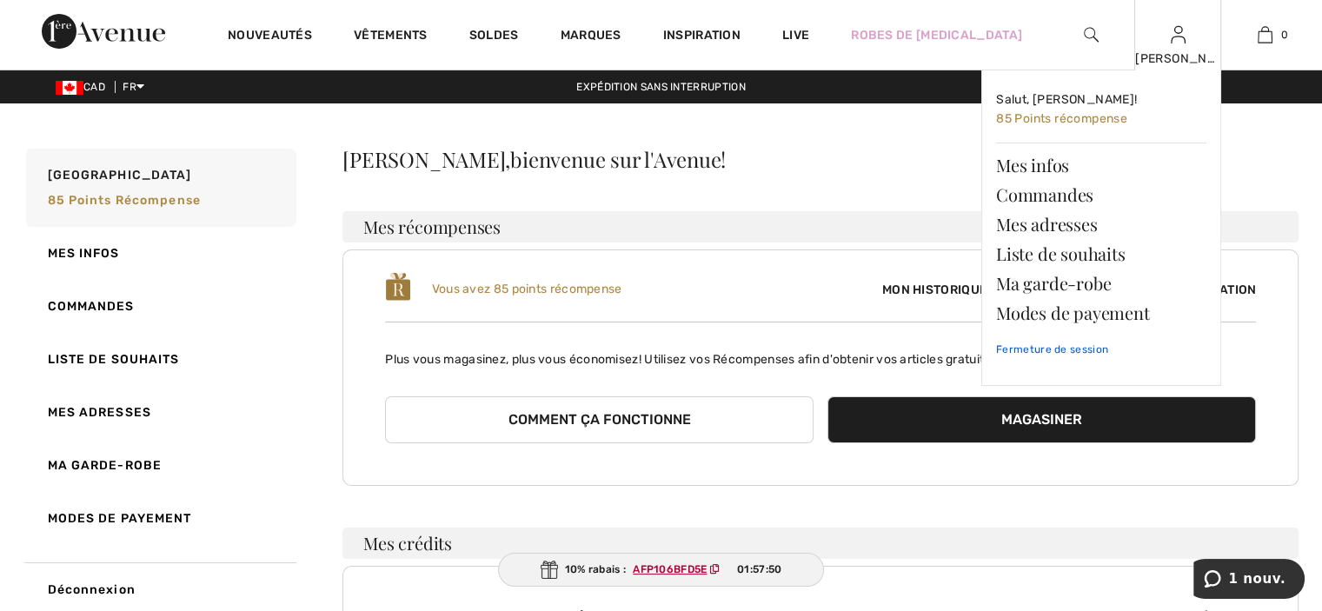
click at [1064, 345] on link "Fermeture de session" at bounding box center [1101, 349] width 210 height 43
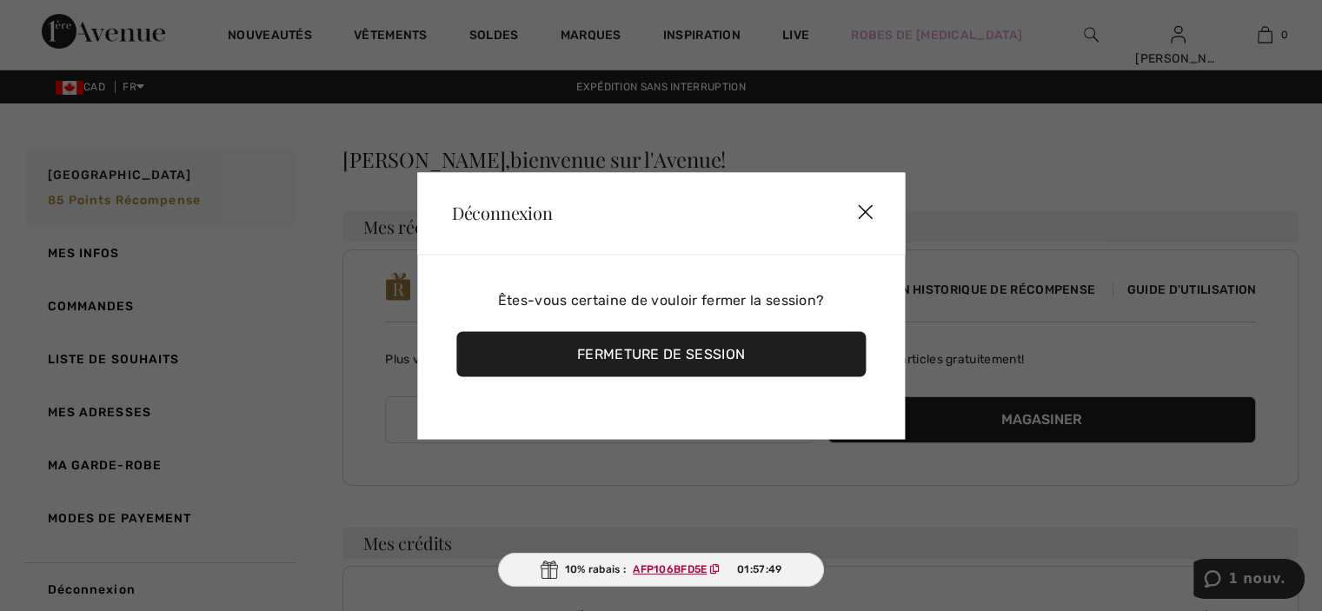
click at [720, 356] on div "Fermeture de session" at bounding box center [660, 353] width 409 height 45
